Goal: Information Seeking & Learning: Learn about a topic

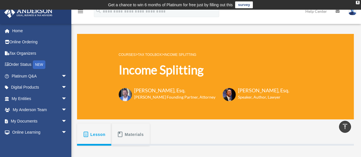
scroll to position [175, 0]
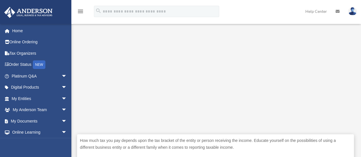
scroll to position [175, 0]
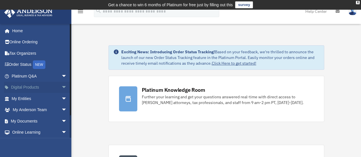
click at [45, 87] on link "Digital Products arrow_drop_down" at bounding box center [40, 87] width 72 height 11
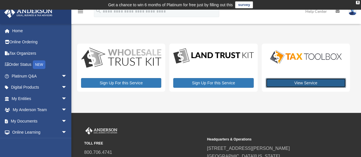
click at [303, 82] on link "View Service" at bounding box center [306, 83] width 80 height 10
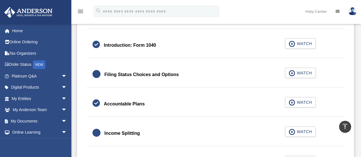
scroll to position [859, 0]
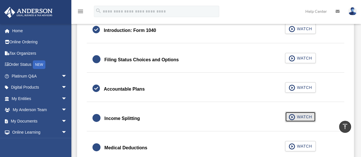
click at [300, 112] on button "WATCH" at bounding box center [300, 117] width 31 height 10
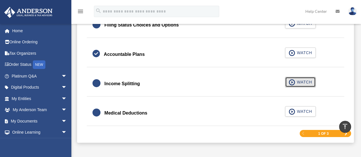
scroll to position [887, 0]
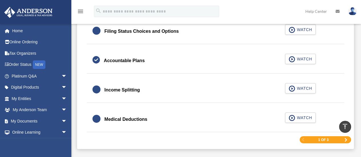
click at [111, 87] on div "Income Splitting" at bounding box center [121, 90] width 35 height 8
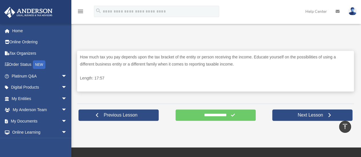
scroll to position [266, 0]
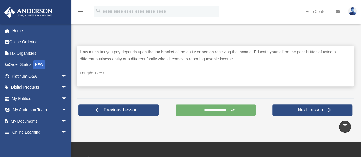
click at [227, 111] on input "**********" at bounding box center [215, 109] width 80 height 11
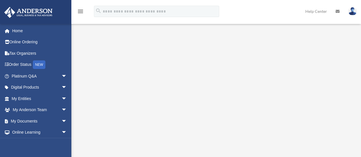
scroll to position [190, 0]
